Goal: Task Accomplishment & Management: Use online tool/utility

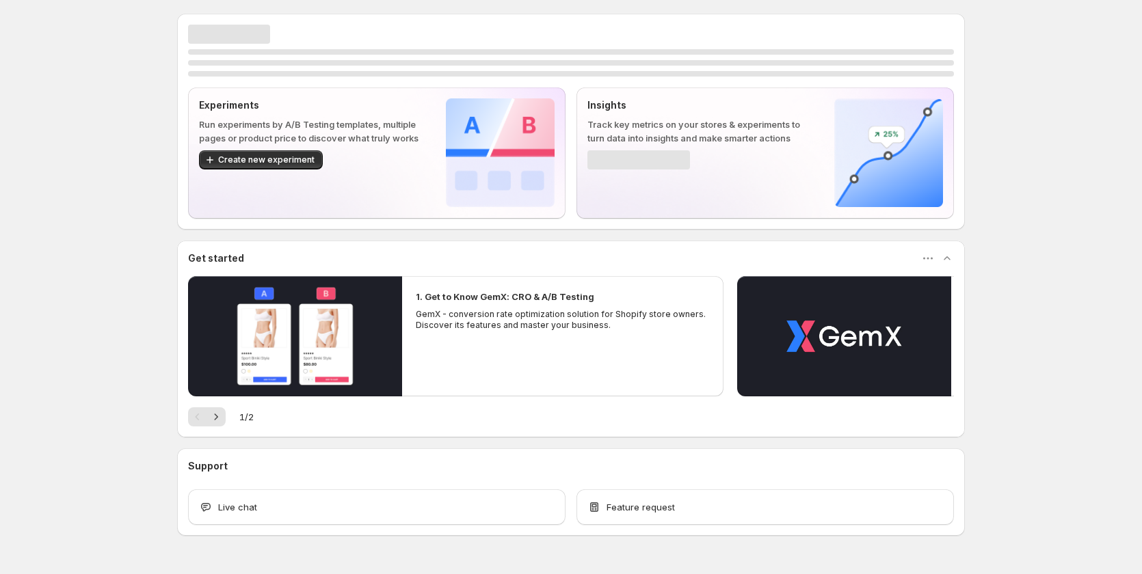
scroll to position [36, 0]
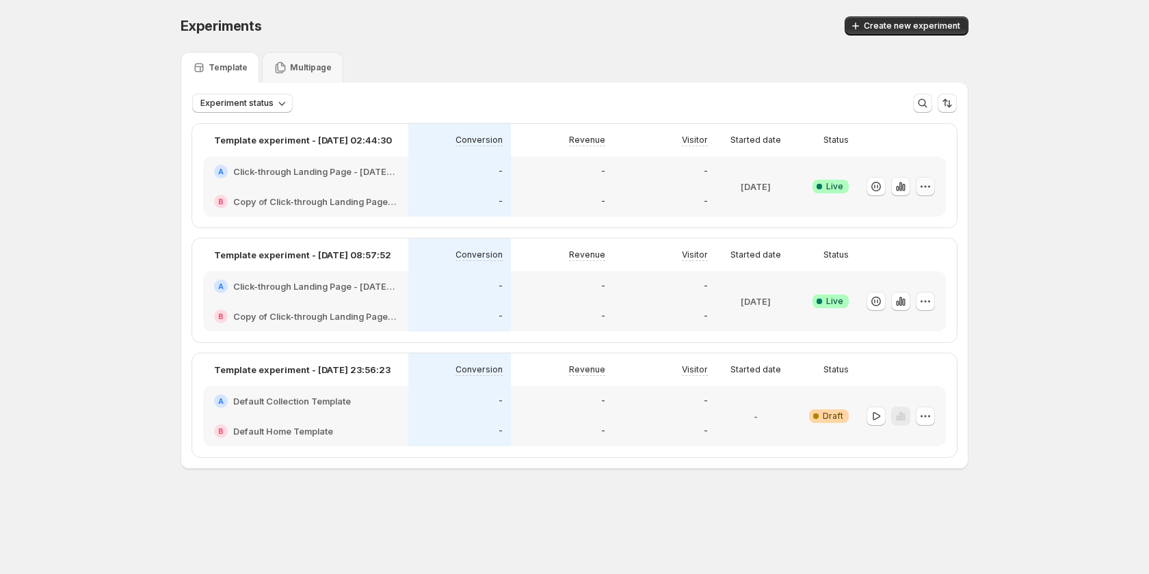
click at [929, 180] on icon "button" at bounding box center [925, 187] width 14 height 14
click at [914, 205] on button "Edit" at bounding box center [928, 215] width 169 height 22
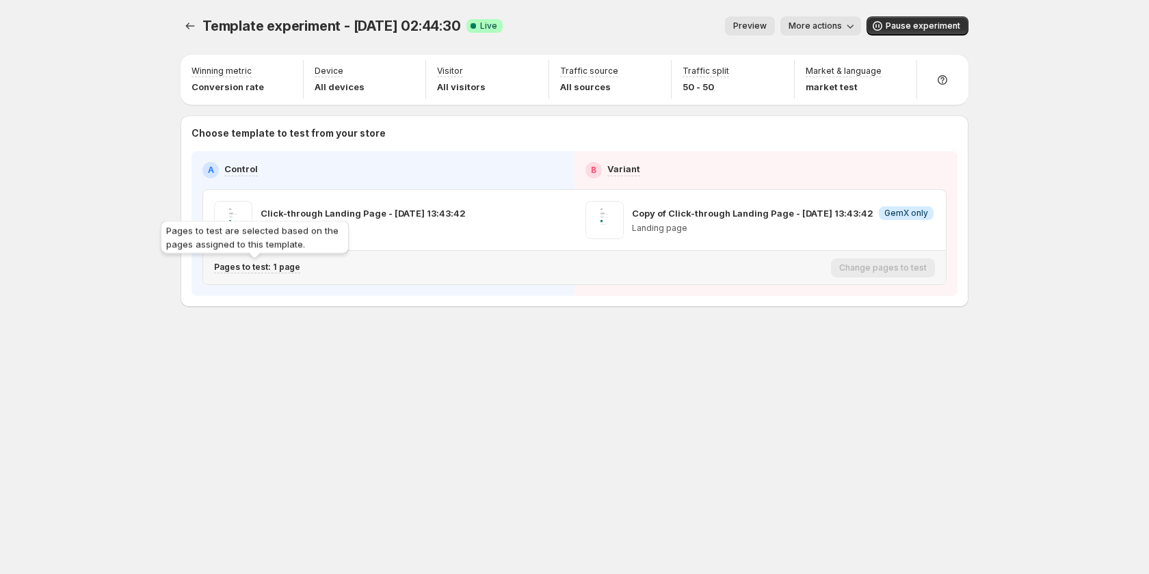
click at [282, 265] on p "Pages to test: 1 page" at bounding box center [257, 267] width 86 height 11
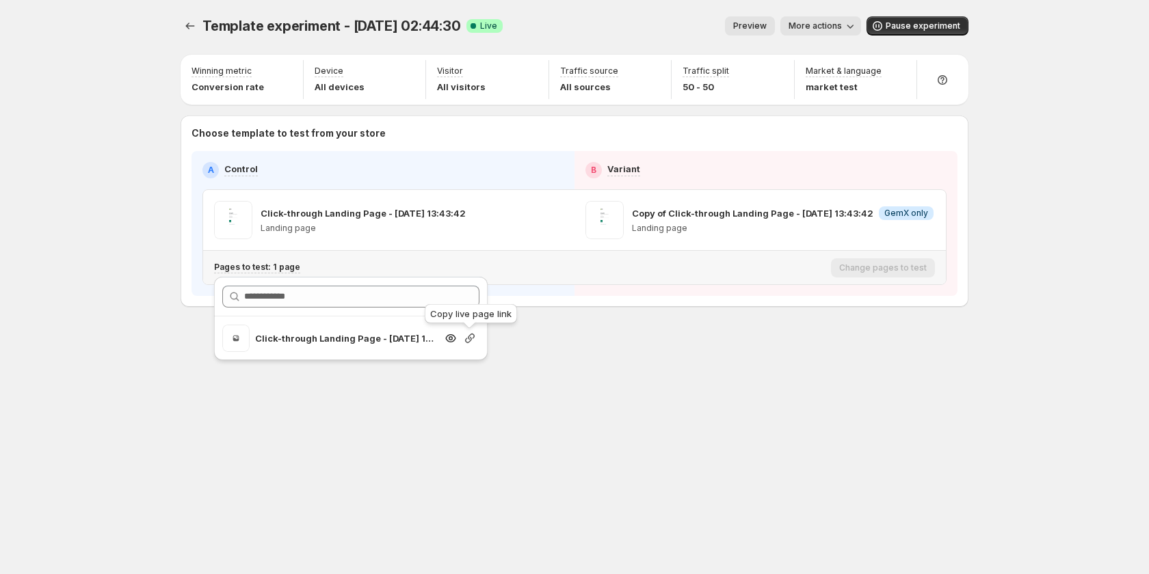
click at [469, 340] on icon "button" at bounding box center [470, 339] width 14 height 14
click at [559, 393] on div "Template experiment - Sep 15, 02:44:30. This page is ready Template experiment …" at bounding box center [574, 287] width 820 height 574
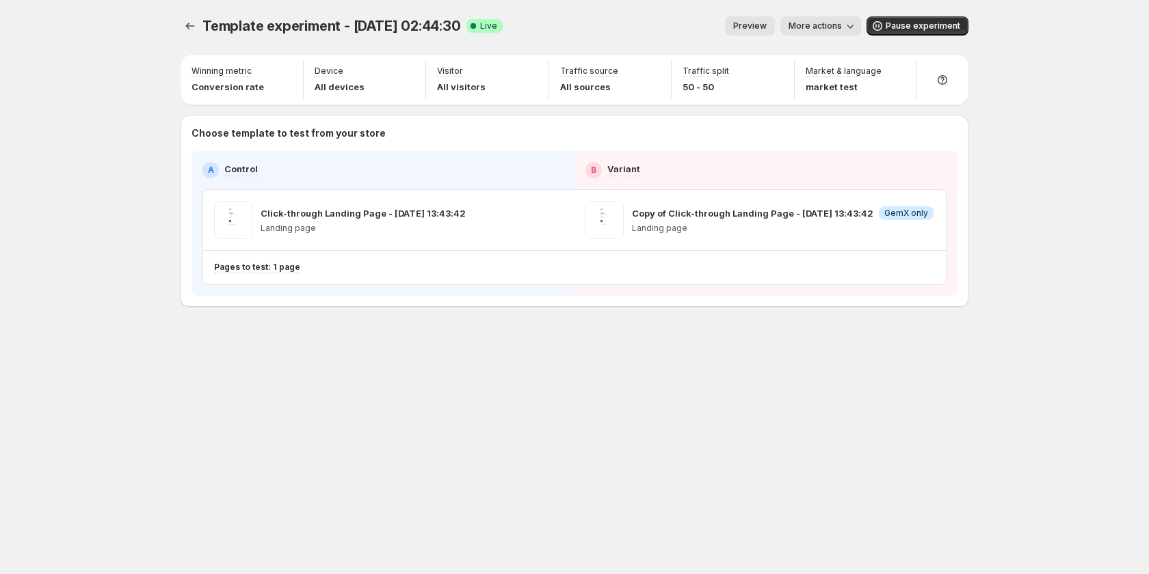
click at [805, 23] on span "More actions" at bounding box center [814, 26] width 53 height 11
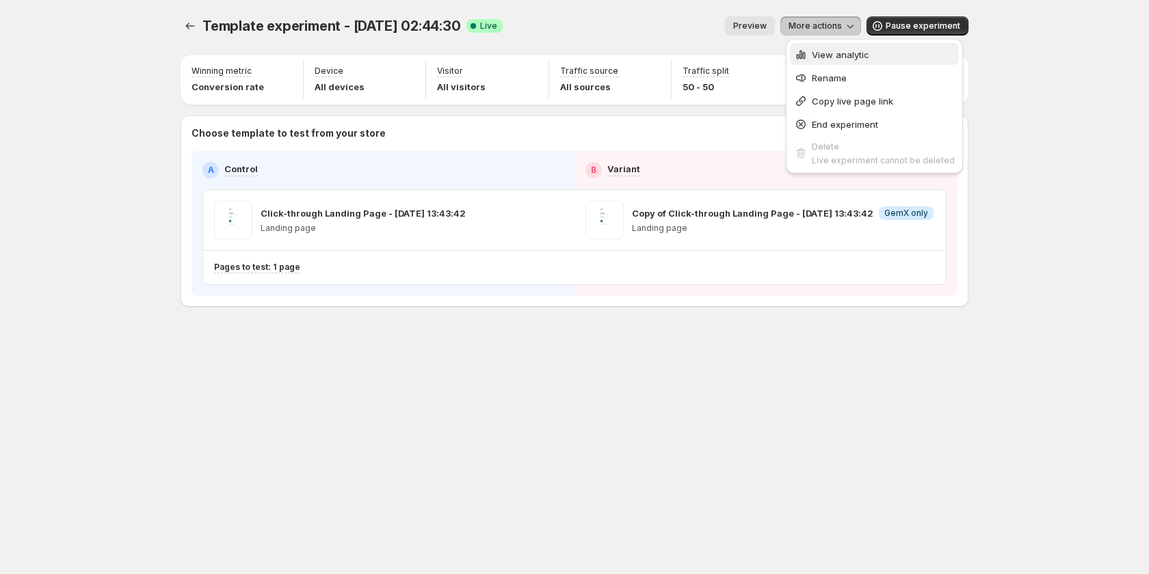
click at [815, 55] on span "View analytic" at bounding box center [840, 54] width 57 height 11
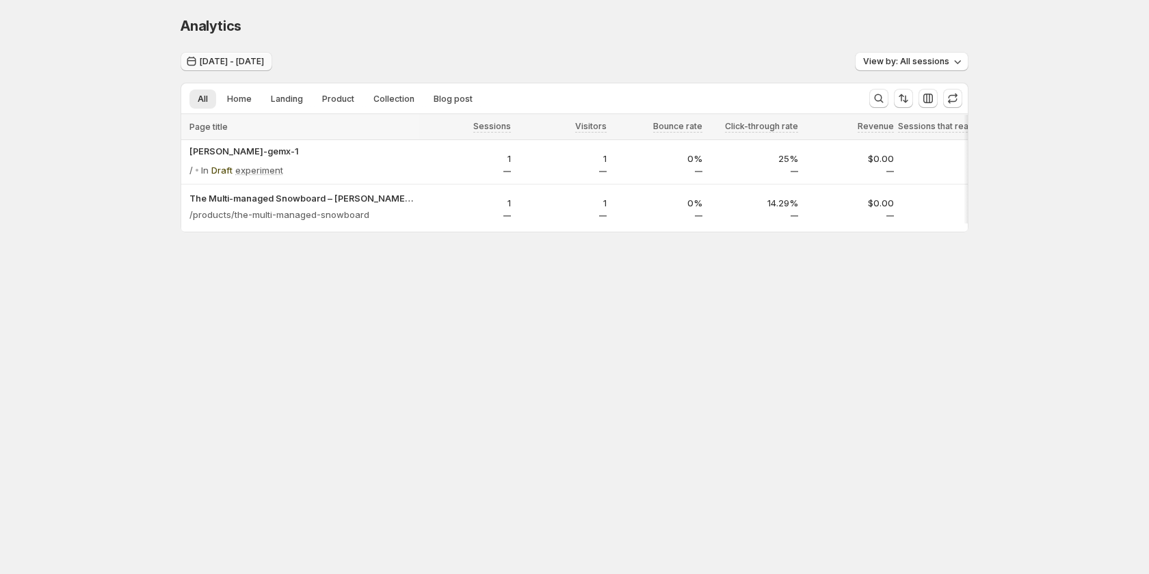
click at [264, 64] on span "Sep 11, 2025 - Sep 15, 2025" at bounding box center [232, 61] width 64 height 11
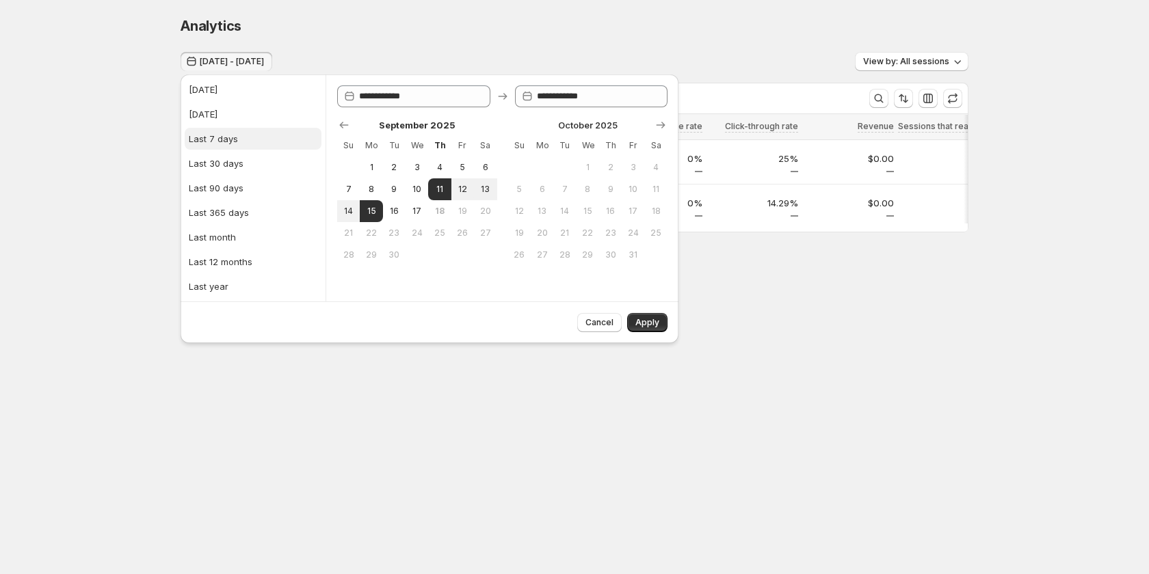
click at [250, 137] on button "Last 7 days" at bounding box center [253, 139] width 137 height 22
type input "**********"
click at [641, 323] on span "Apply" at bounding box center [647, 322] width 24 height 11
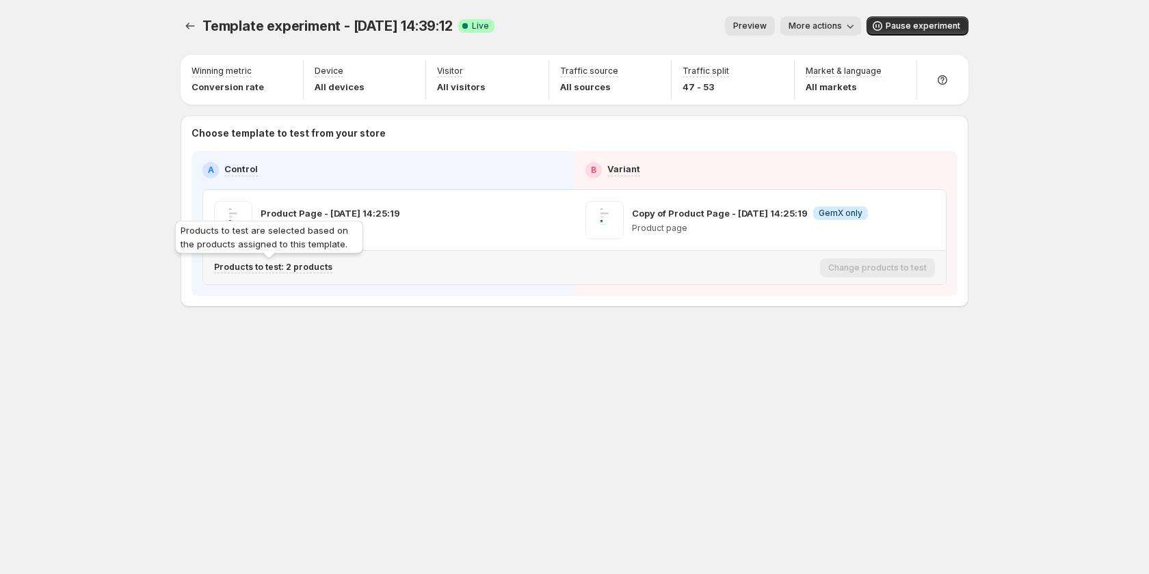
click at [302, 271] on p "Products to test: 2 products" at bounding box center [273, 267] width 118 height 11
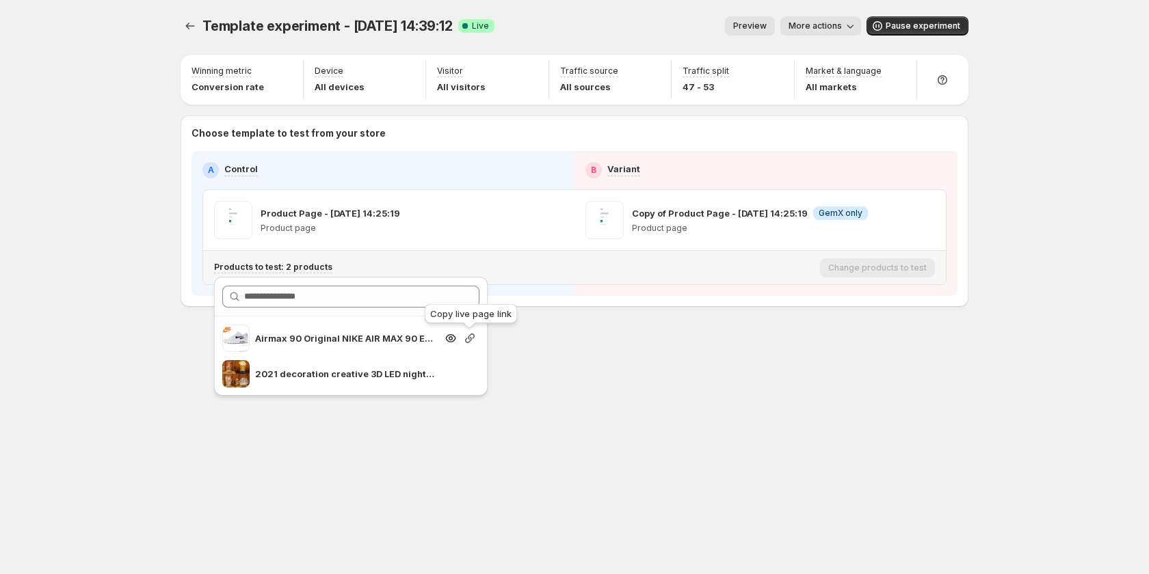
click at [472, 342] on icon "button" at bounding box center [470, 339] width 14 height 14
